Goal: Use online tool/utility: Utilize a website feature to perform a specific function

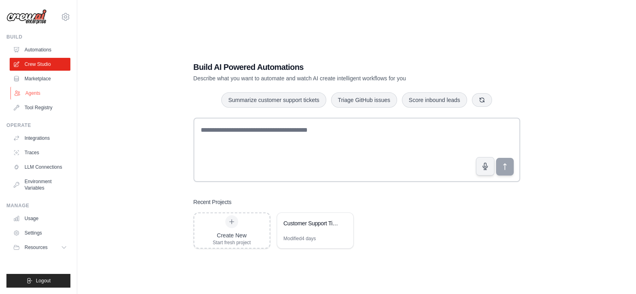
click at [37, 91] on link "Agents" at bounding box center [40, 93] width 61 height 13
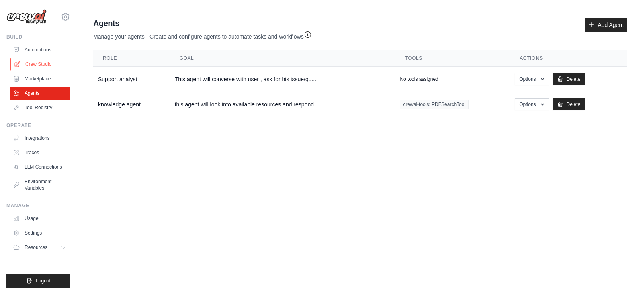
click at [51, 66] on link "Crew Studio" at bounding box center [40, 64] width 61 height 13
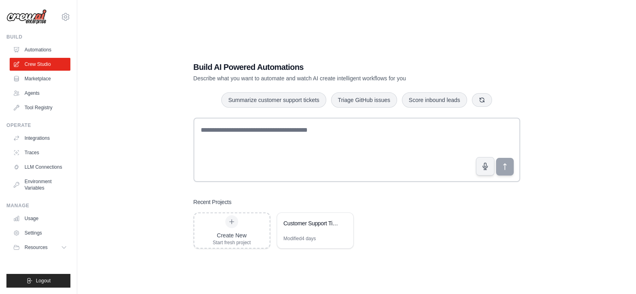
click at [306, 234] on div "Customer Support Ticket Resolution System" at bounding box center [315, 224] width 76 height 23
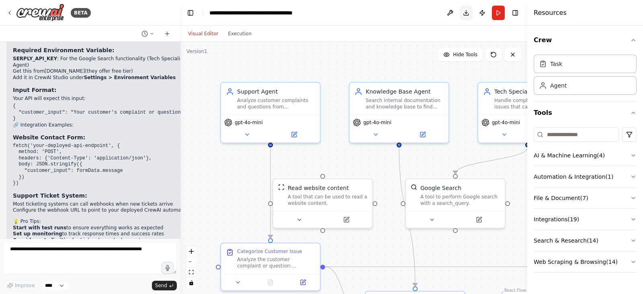
scroll to position [1720, 0]
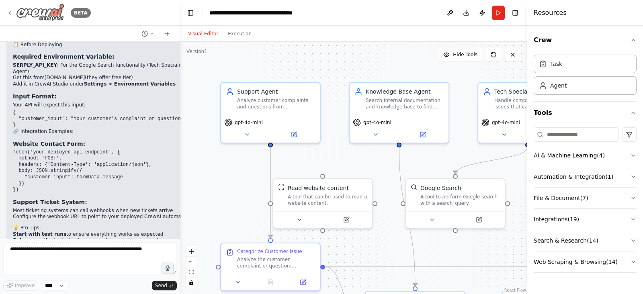
click at [10, 5] on div "BETA" at bounding box center [48, 13] width 84 height 18
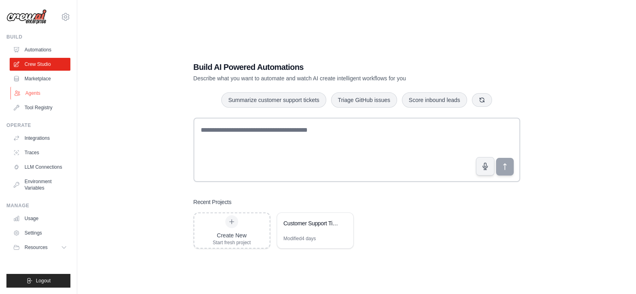
click at [41, 93] on link "Agents" at bounding box center [40, 93] width 61 height 13
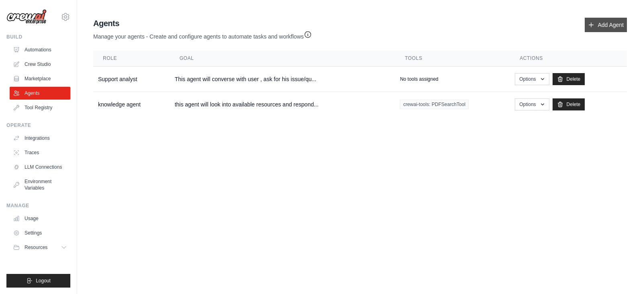
click at [612, 23] on link "Add Agent" at bounding box center [606, 25] width 42 height 14
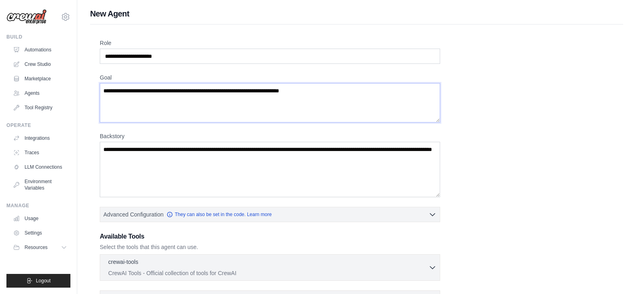
click at [272, 106] on textarea "Goal" at bounding box center [270, 102] width 340 height 39
click at [253, 181] on textarea "Backstory" at bounding box center [270, 169] width 340 height 55
click at [34, 186] on link "Environment Variables" at bounding box center [40, 184] width 61 height 19
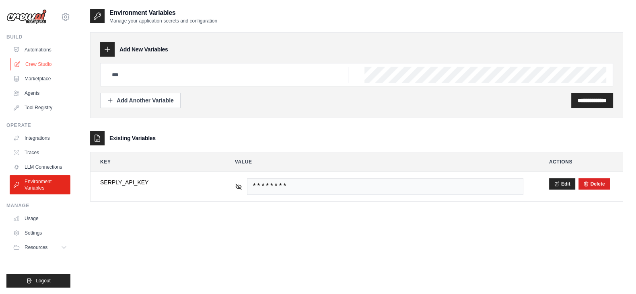
click at [42, 66] on link "Crew Studio" at bounding box center [40, 64] width 61 height 13
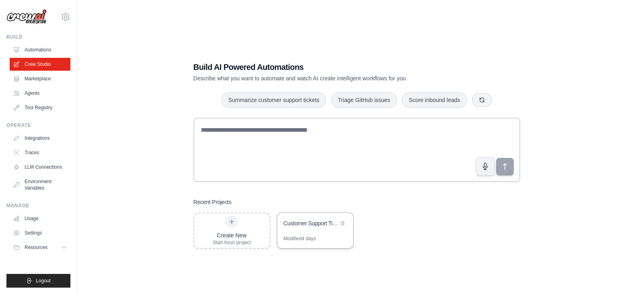
click at [315, 226] on div "Customer Support Ticket Resolution System" at bounding box center [311, 224] width 55 height 8
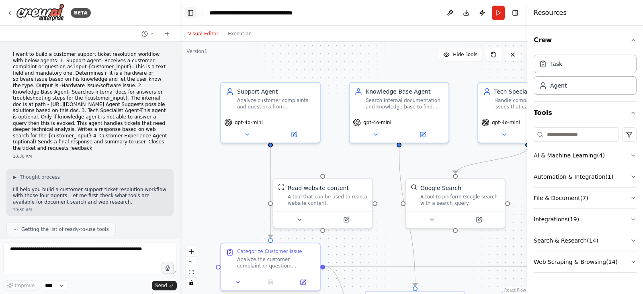
click at [191, 9] on button "Toggle Left Sidebar" at bounding box center [190, 12] width 11 height 11
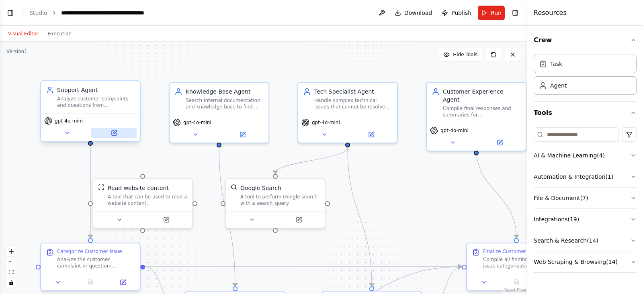
click at [117, 134] on icon at bounding box center [114, 133] width 6 height 6
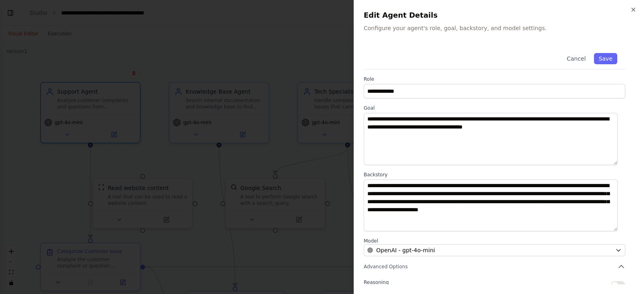
scroll to position [69, 0]
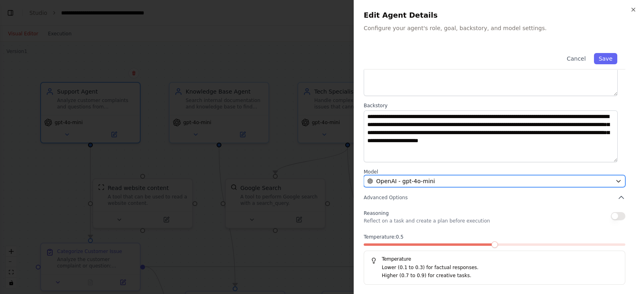
click at [508, 182] on div "OpenAI - gpt-4o-mini" at bounding box center [490, 181] width 245 height 8
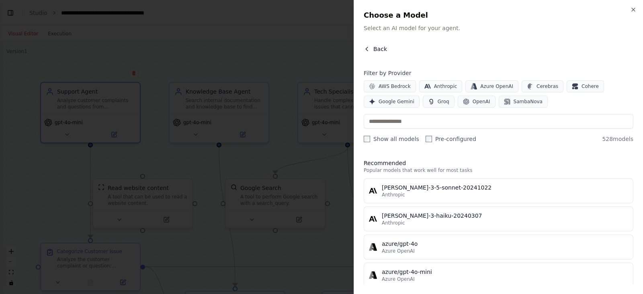
click at [368, 49] on icon "button" at bounding box center [367, 49] width 6 height 6
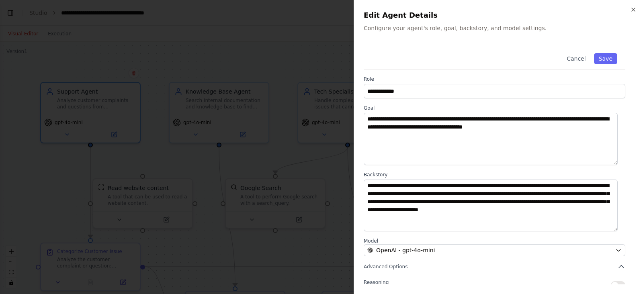
scroll to position [69, 0]
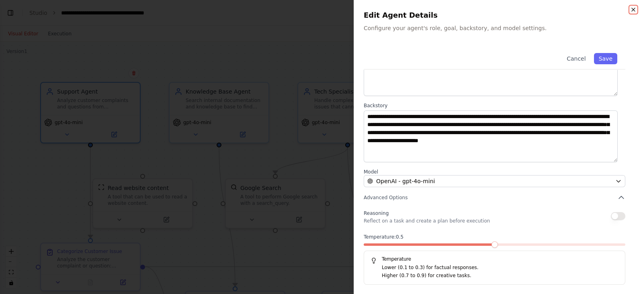
click at [635, 7] on icon "button" at bounding box center [634, 9] width 6 height 6
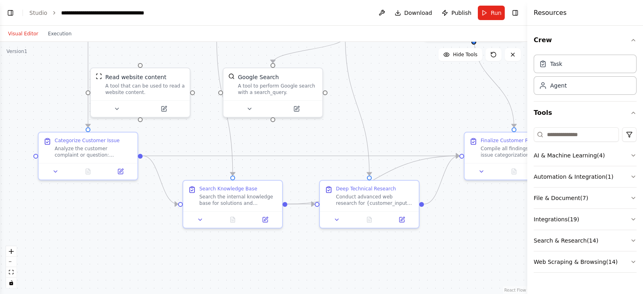
drag, startPoint x: 459, startPoint y: 196, endPoint x: 456, endPoint y: 85, distance: 111.0
click at [456, 85] on div ".deletable-edge-delete-btn { width: 20px; height: 20px; border: 0px solid #ffff…" at bounding box center [264, 168] width 528 height 253
click at [514, 13] on button "Toggle Right Sidebar" at bounding box center [515, 12] width 11 height 11
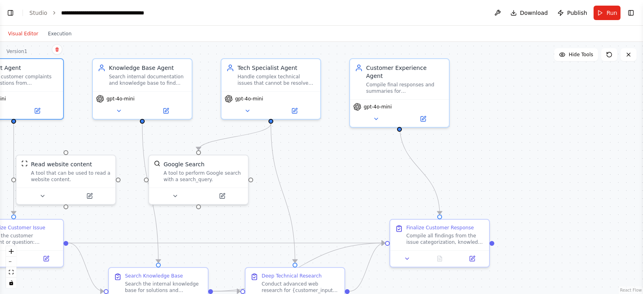
drag, startPoint x: 527, startPoint y: 220, endPoint x: 452, endPoint y: 307, distance: 115.0
click at [452, 294] on html "BETA I want to build a customer support ticket resolution workflow with below a…" at bounding box center [321, 147] width 643 height 294
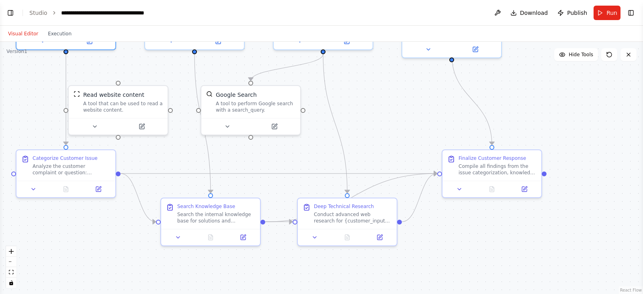
drag, startPoint x: 527, startPoint y: 161, endPoint x: 602, endPoint y: 66, distance: 121.0
click at [602, 66] on div ".deletable-edge-delete-btn { width: 20px; height: 20px; border: 0px solid #ffff…" at bounding box center [321, 168] width 643 height 253
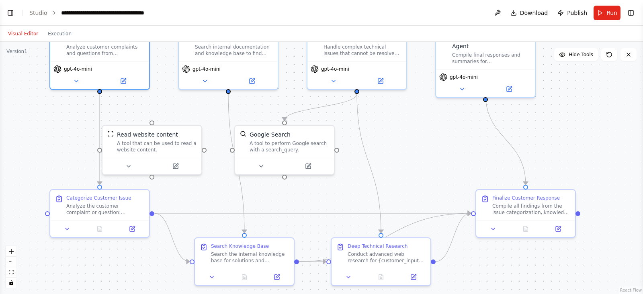
drag, startPoint x: 475, startPoint y: 193, endPoint x: 485, endPoint y: 258, distance: 65.6
click at [485, 258] on div ".deletable-edge-delete-btn { width: 20px; height: 20px; border: 0px solid #ffff…" at bounding box center [321, 168] width 643 height 253
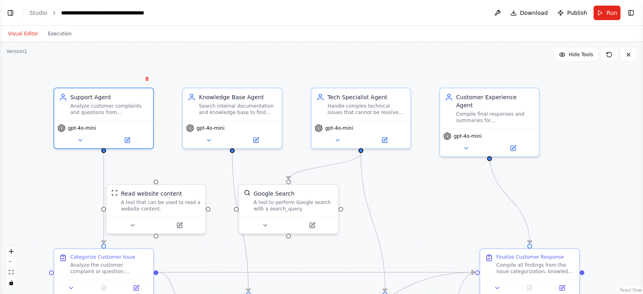
drag, startPoint x: 415, startPoint y: 135, endPoint x: 419, endPoint y: 194, distance: 59.3
click at [419, 194] on div ".deletable-edge-delete-btn { width: 20px; height: 20px; border: 0px solid #ffff…" at bounding box center [321, 168] width 643 height 253
click at [353, 115] on div "Tech Specialist Agent Handle complex technical issues that cannot be resolved t…" at bounding box center [361, 103] width 99 height 32
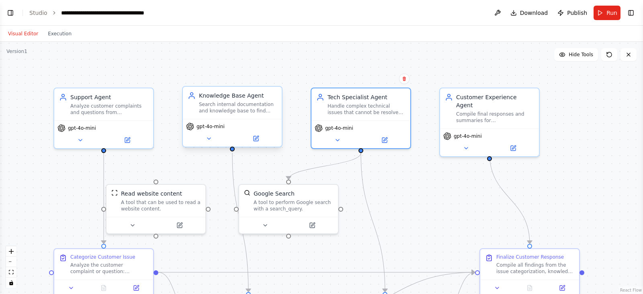
click at [238, 117] on div "Knowledge Base Agent Search internal documentation and knowledge base to find r…" at bounding box center [232, 103] width 99 height 32
click at [146, 205] on div "A tool that can be used to read a website content." at bounding box center [161, 204] width 80 height 13
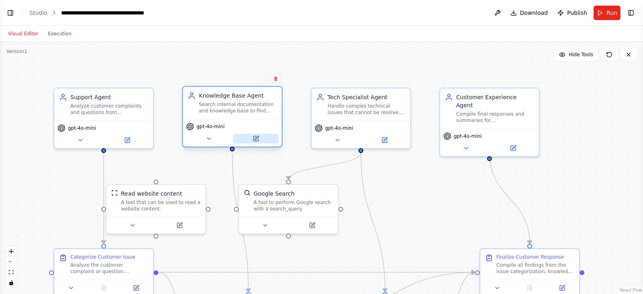
click at [259, 138] on button at bounding box center [255, 139] width 45 height 10
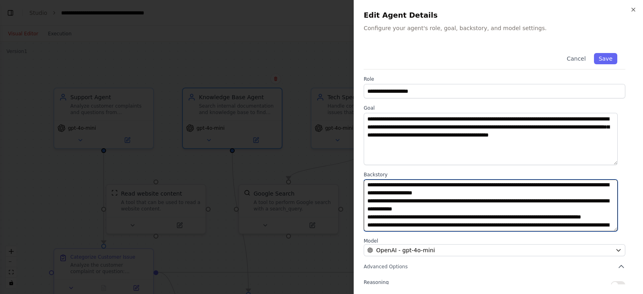
scroll to position [40, 0]
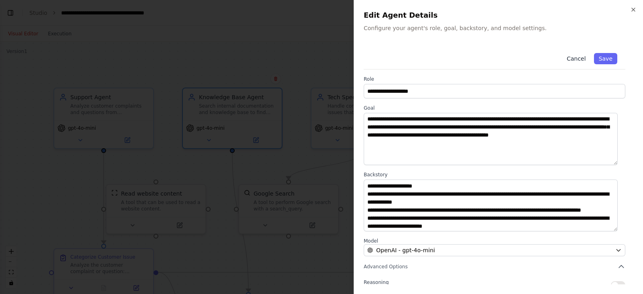
click at [571, 62] on button "Cancel" at bounding box center [576, 58] width 29 height 11
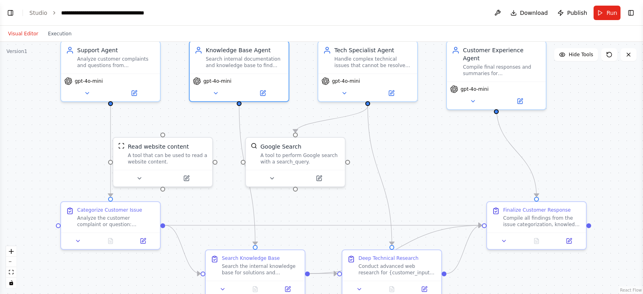
drag, startPoint x: 422, startPoint y: 219, endPoint x: 428, endPoint y: 172, distance: 47.4
click at [428, 172] on div ".deletable-edge-delete-btn { width: 20px; height: 20px; border: 0px solid #ffff…" at bounding box center [321, 168] width 643 height 253
click at [611, 15] on span "Run" at bounding box center [612, 13] width 11 height 8
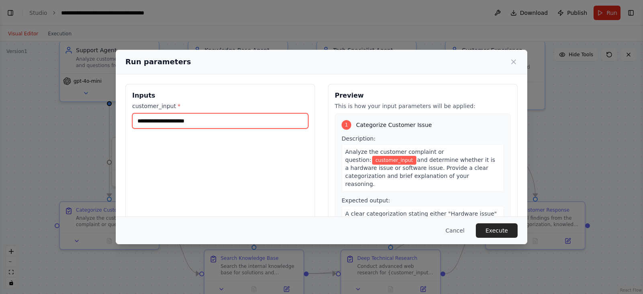
click at [275, 126] on input "customer_input *" at bounding box center [220, 120] width 176 height 15
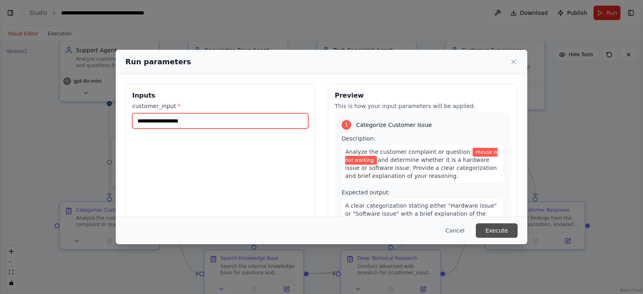
type input "**********"
click at [505, 228] on button "Execute" at bounding box center [497, 231] width 42 height 14
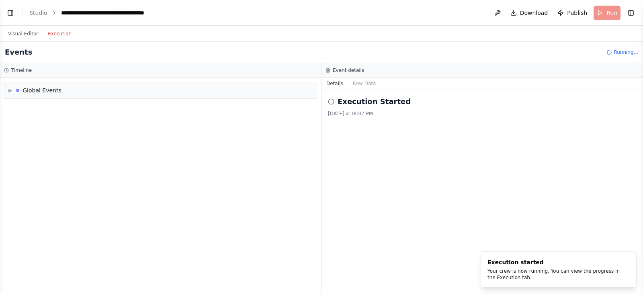
click at [57, 35] on button "Execution" at bounding box center [59, 34] width 33 height 10
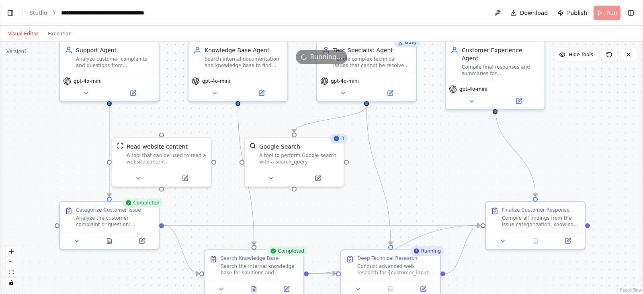
scroll to position [0, 0]
click at [29, 31] on button "Visual Editor" at bounding box center [23, 34] width 40 height 10
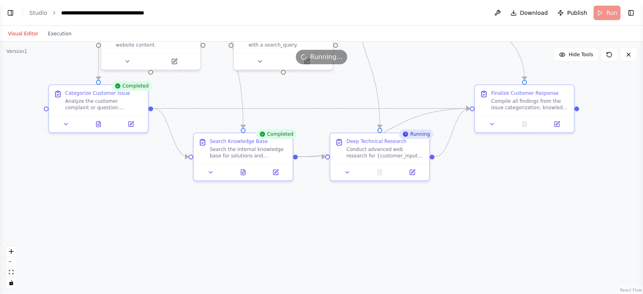
drag, startPoint x: 41, startPoint y: 147, endPoint x: 31, endPoint y: 30, distance: 117.5
click at [31, 30] on div "Visual Editor Execution Version 1 Hide Tools .deletable-edge-delete-btn { width…" at bounding box center [321, 160] width 643 height 269
click at [97, 123] on icon at bounding box center [99, 121] width 4 height 5
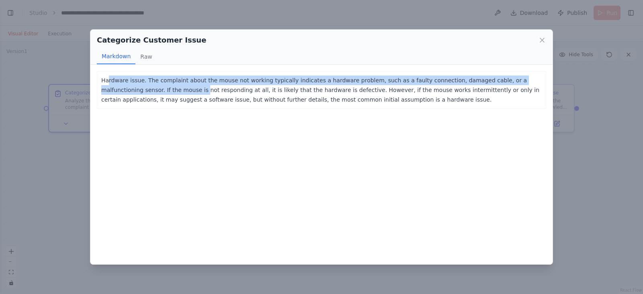
drag, startPoint x: 108, startPoint y: 81, endPoint x: 136, endPoint y: 85, distance: 28.4
click at [136, 85] on p "Hardware issue. The complaint about the mouse not working typically indicates a…" at bounding box center [321, 90] width 441 height 29
click at [543, 41] on icon at bounding box center [542, 40] width 8 height 8
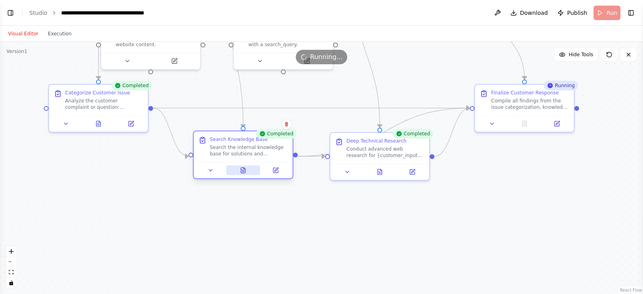
click at [242, 170] on icon at bounding box center [243, 170] width 4 height 5
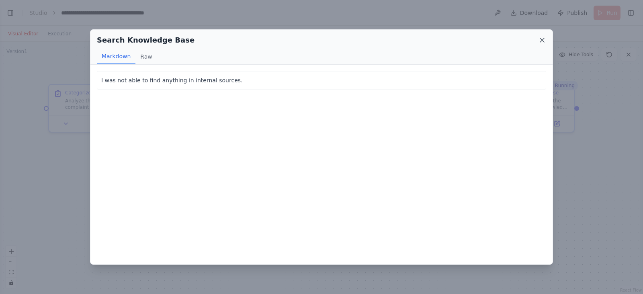
click at [543, 41] on icon at bounding box center [542, 40] width 8 height 8
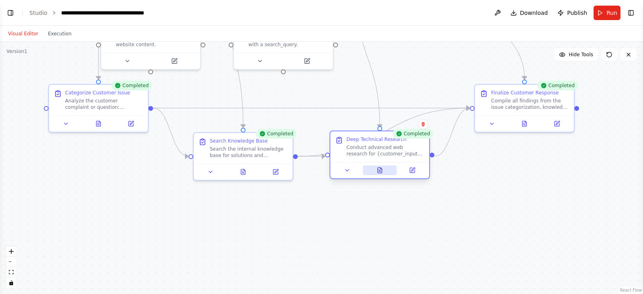
click at [380, 172] on icon at bounding box center [380, 172] width 2 height 0
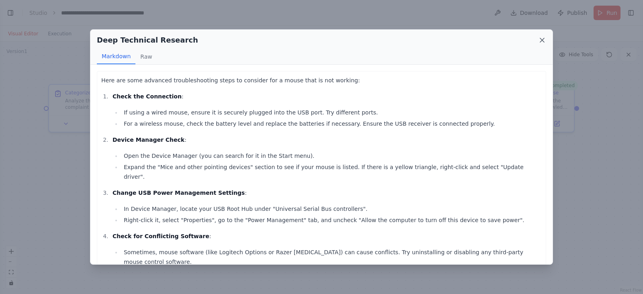
click at [540, 37] on icon at bounding box center [542, 40] width 8 height 8
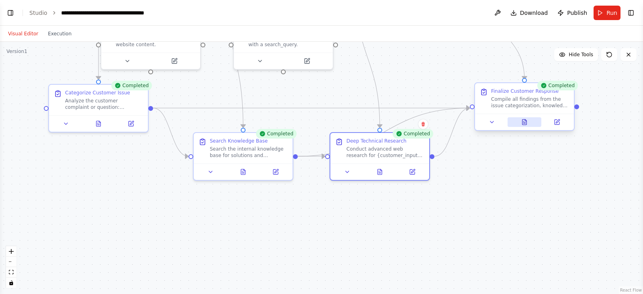
click at [525, 123] on icon at bounding box center [525, 123] width 2 height 0
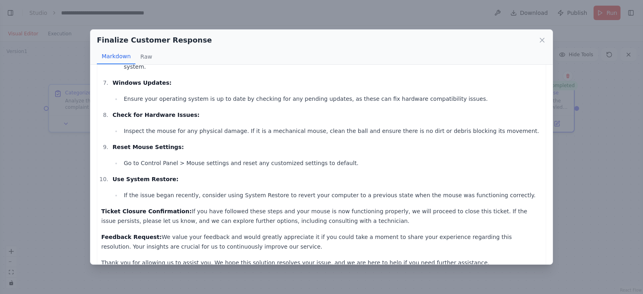
scroll to position [398, 0]
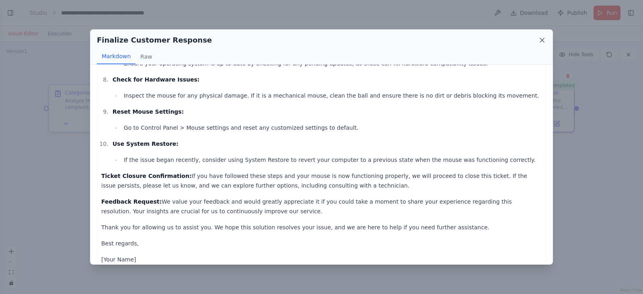
click at [543, 38] on icon at bounding box center [542, 40] width 8 height 8
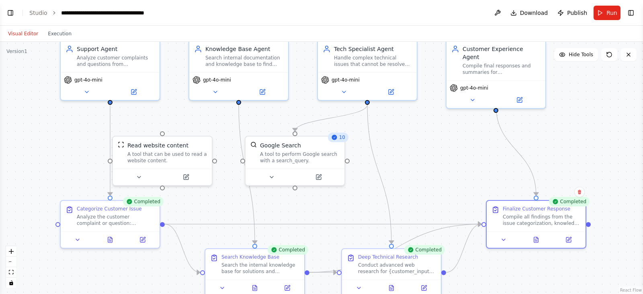
drag, startPoint x: 603, startPoint y: 142, endPoint x: 615, endPoint y: 258, distance: 116.8
click at [615, 258] on div ".deletable-edge-delete-btn { width: 20px; height: 20px; border: 0px solid #ffff…" at bounding box center [321, 168] width 643 height 253
click at [612, 16] on span "Run" at bounding box center [612, 13] width 11 height 8
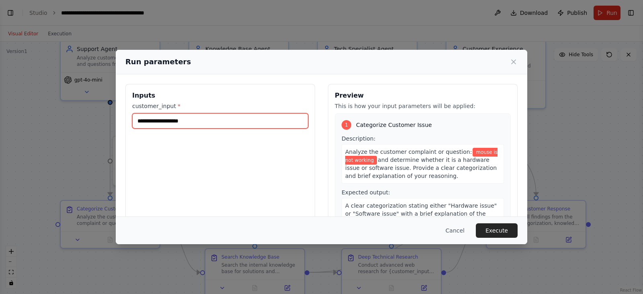
click at [260, 120] on input "**********" at bounding box center [220, 120] width 176 height 15
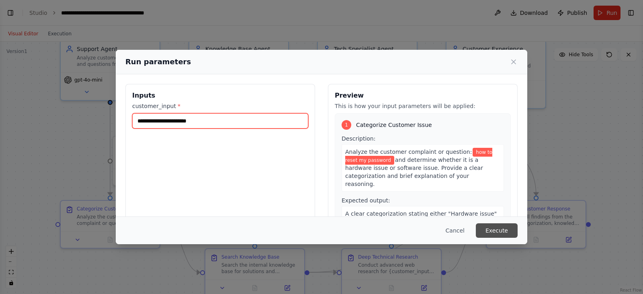
type input "**********"
click at [507, 228] on button "Execute" at bounding box center [497, 231] width 42 height 14
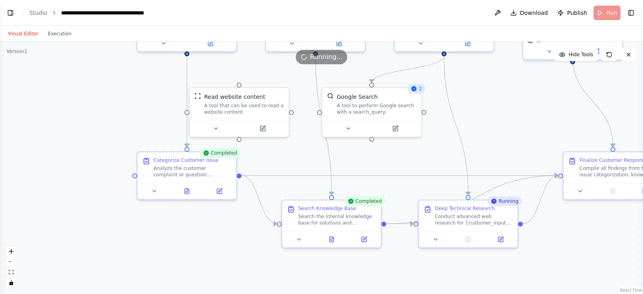
drag, startPoint x: 452, startPoint y: 181, endPoint x: 529, endPoint y: 132, distance: 91.1
click at [529, 132] on div ".deletable-edge-delete-btn { width: 20px; height: 20px; border: 0px solid #ffff…" at bounding box center [321, 168] width 643 height 253
click at [187, 192] on icon at bounding box center [187, 189] width 4 height 5
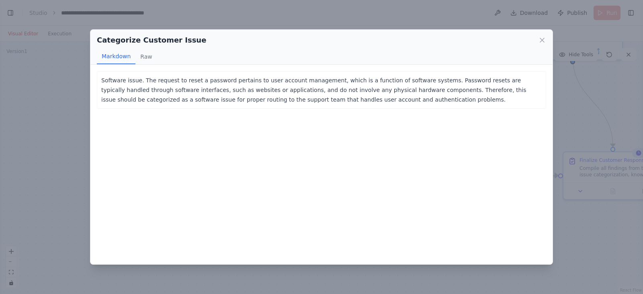
click at [101, 80] on p "Software issue. The request to reset a password pertains to user account manage…" at bounding box center [321, 90] width 441 height 29
click at [544, 39] on icon at bounding box center [542, 40] width 8 height 8
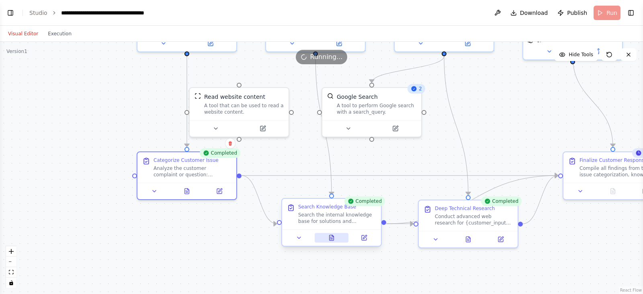
click at [332, 241] on button at bounding box center [332, 238] width 34 height 10
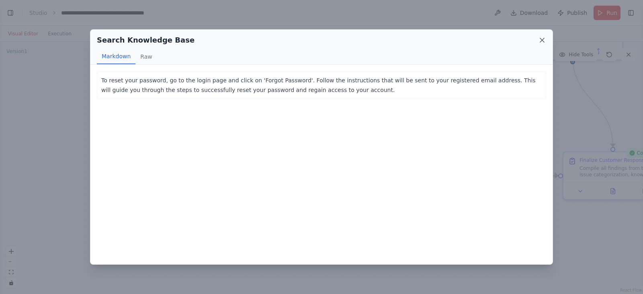
click at [544, 43] on icon at bounding box center [542, 40] width 8 height 8
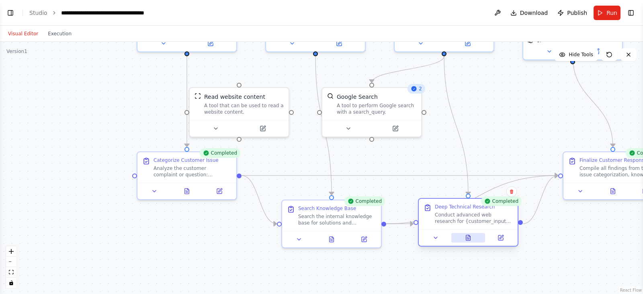
click at [471, 237] on icon at bounding box center [469, 237] width 4 height 5
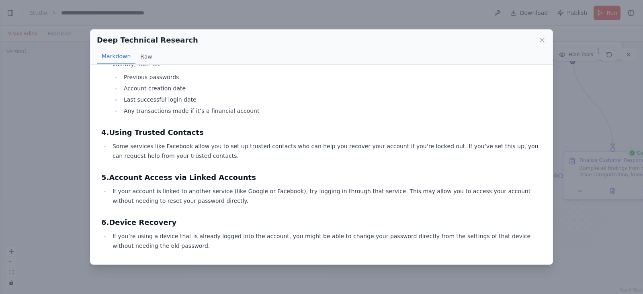
scroll to position [173, 0]
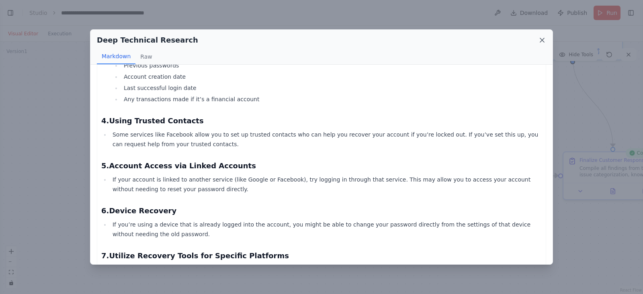
click at [544, 38] on icon at bounding box center [542, 40] width 8 height 8
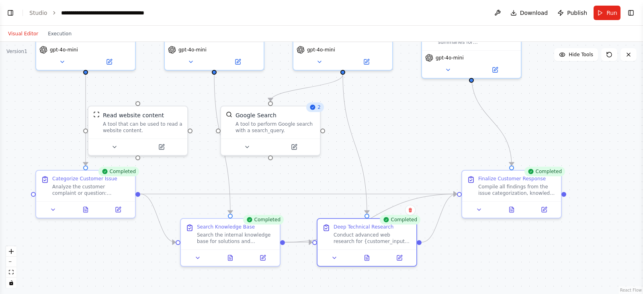
drag, startPoint x: 564, startPoint y: 243, endPoint x: 461, endPoint y: 262, distance: 104.2
click at [461, 262] on div ".deletable-edge-delete-btn { width: 20px; height: 20px; border: 0px solid #ffff…" at bounding box center [321, 168] width 643 height 253
click at [514, 206] on button at bounding box center [511, 208] width 34 height 10
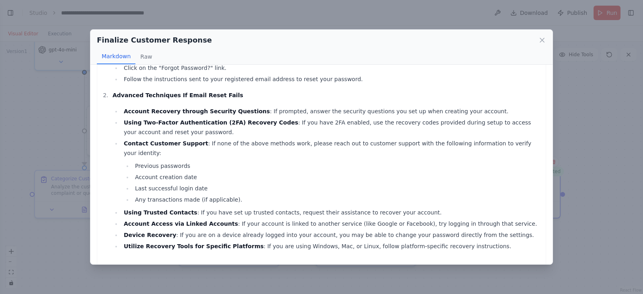
scroll to position [211, 0]
click at [540, 41] on icon at bounding box center [542, 40] width 8 height 8
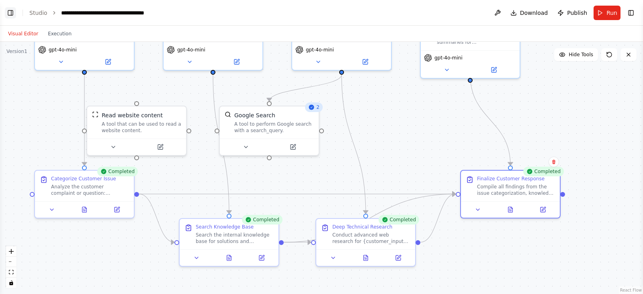
click at [9, 14] on button "Toggle Left Sidebar" at bounding box center [10, 12] width 11 height 11
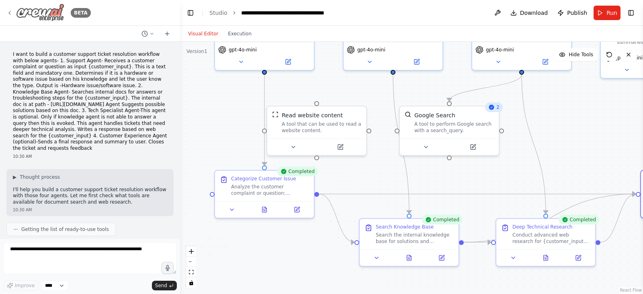
click at [8, 12] on icon at bounding box center [9, 13] width 6 height 6
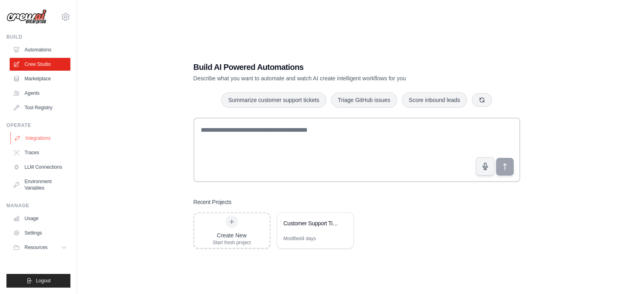
click at [48, 134] on link "Integrations" at bounding box center [40, 138] width 61 height 13
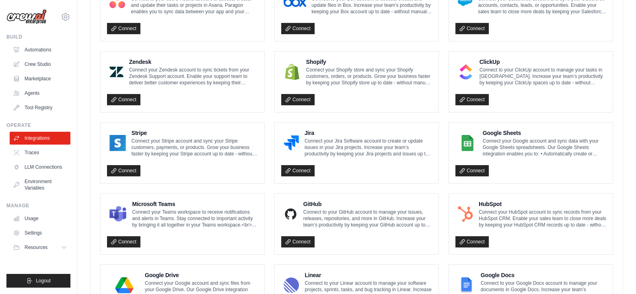
scroll to position [333, 0]
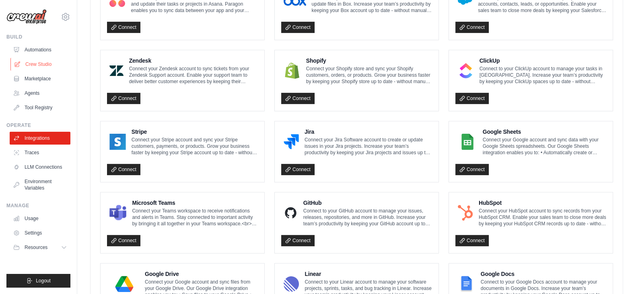
click at [40, 62] on link "Crew Studio" at bounding box center [40, 64] width 61 height 13
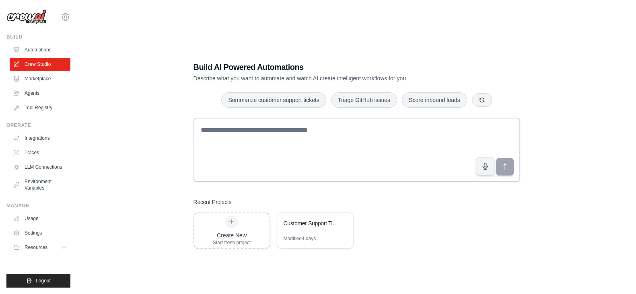
click at [434, 235] on div "Create New Start fresh project Customer Support Ticket Resolution System Modifi…" at bounding box center [356, 231] width 327 height 36
click at [310, 227] on div "Customer Support Ticket Resolution System" at bounding box center [311, 224] width 55 height 8
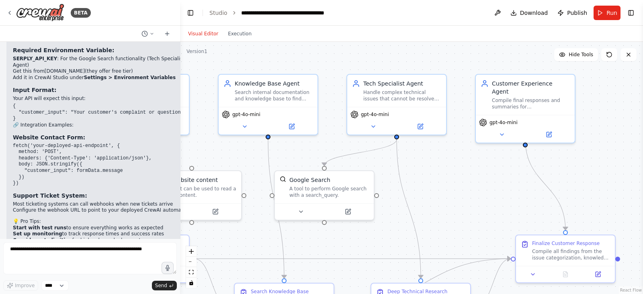
drag, startPoint x: 597, startPoint y: 175, endPoint x: 427, endPoint y: 161, distance: 169.9
click at [427, 161] on div ".deletable-edge-delete-btn { width: 20px; height: 20px; border: 0px solid #ffff…" at bounding box center [411, 168] width 463 height 253
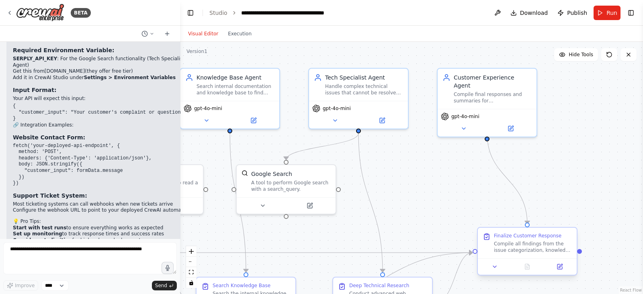
scroll to position [1720, 0]
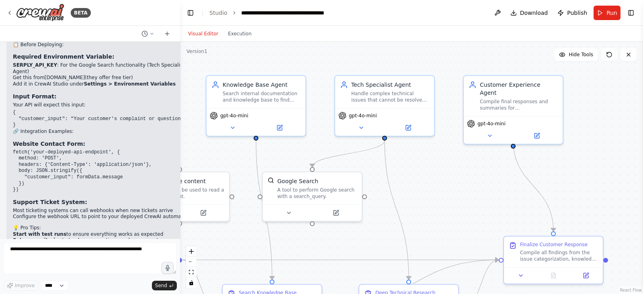
drag, startPoint x: 617, startPoint y: 173, endPoint x: 643, endPoint y: 179, distance: 26.9
click at [643, 179] on div "BETA I want to build a customer support ticket resolution workflow with below a…" at bounding box center [321, 147] width 643 height 294
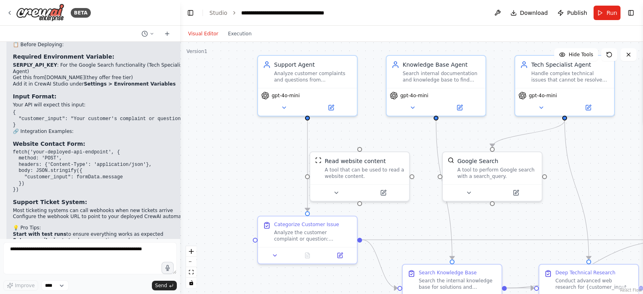
drag, startPoint x: 434, startPoint y: 190, endPoint x: 614, endPoint y: 171, distance: 181.2
click at [614, 171] on div ".deletable-edge-delete-btn { width: 20px; height: 20px; border: 0px solid #ffff…" at bounding box center [411, 168] width 463 height 253
click at [332, 107] on icon at bounding box center [331, 106] width 5 height 5
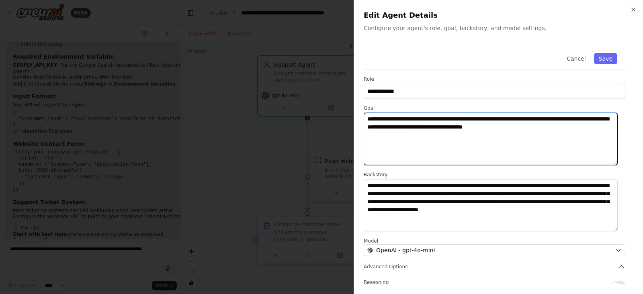
drag, startPoint x: 488, startPoint y: 117, endPoint x: 539, endPoint y: 121, distance: 50.8
click at [539, 121] on textarea "**********" at bounding box center [491, 139] width 254 height 52
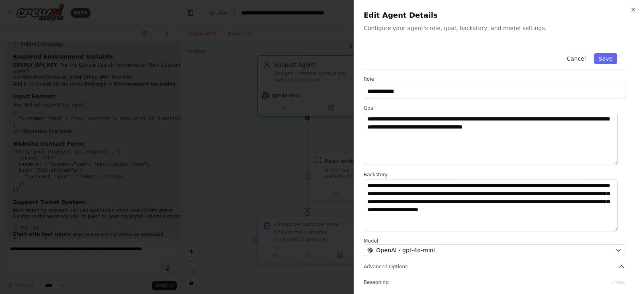
click at [577, 57] on button "Cancel" at bounding box center [576, 58] width 29 height 11
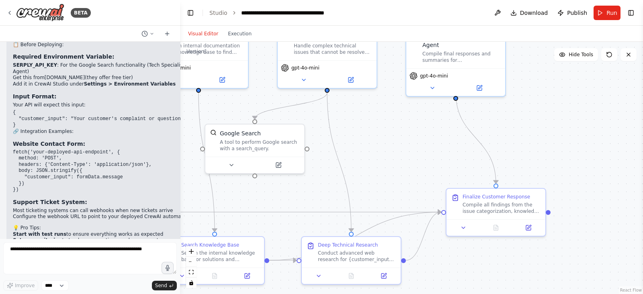
drag, startPoint x: 537, startPoint y: 215, endPoint x: 300, endPoint y: 187, distance: 239.3
click at [300, 187] on div ".deletable-edge-delete-btn { width: 20px; height: 20px; border: 0px solid #ffff…" at bounding box center [411, 168] width 463 height 253
